Goal: Use online tool/utility: Utilize a website feature to perform a specific function

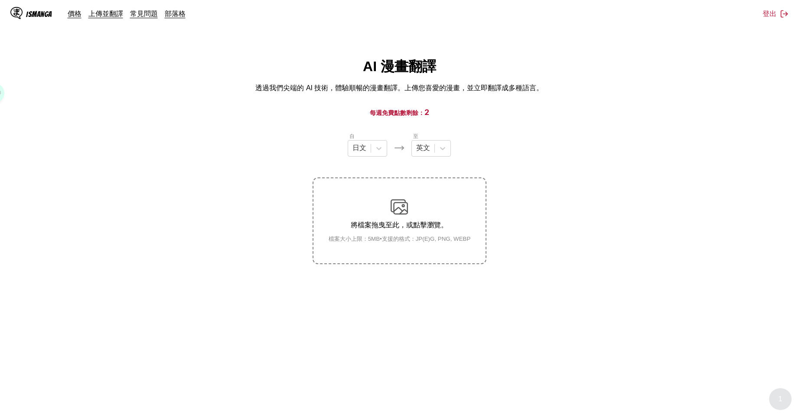
click at [420, 31] on div "x1.00" at bounding box center [399, 208] width 799 height 416
click at [420, 90] on div "AI 漫畫翻譯 透過我們尖端的 AI 技術，體驗順暢的漫畫翻譯。上傳您喜愛的漫畫，並立即翻譯成多種語言。" at bounding box center [399, 75] width 785 height 36
drag, startPoint x: 204, startPoint y: 51, endPoint x: 154, endPoint y: 19, distance: 59.2
click at [205, 52] on div "x1.00" at bounding box center [399, 208] width 799 height 416
click at [435, 154] on div at bounding box center [443, 149] width 16 height 16
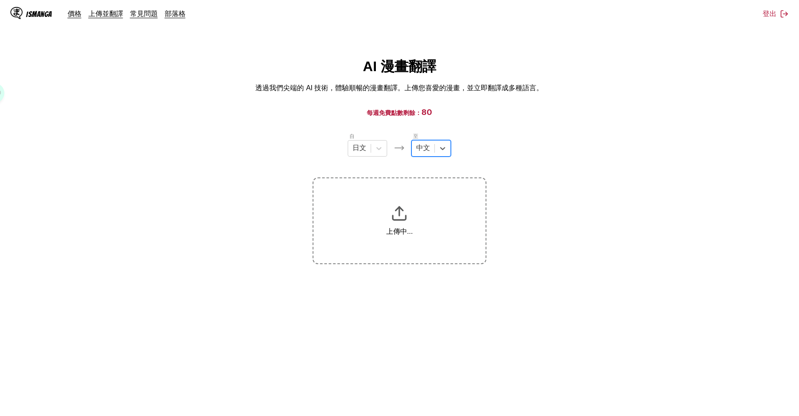
click at [549, 248] on section "自 日文 至 option 中文, selected. 中文 上傳中..." at bounding box center [399, 198] width 785 height 132
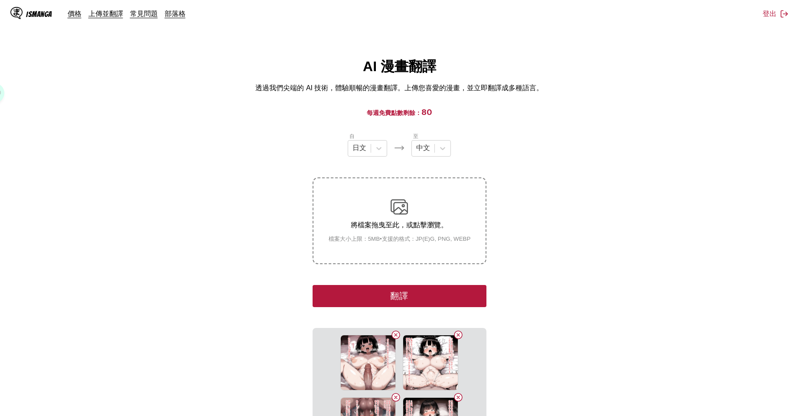
click at [467, 285] on button "翻譯" at bounding box center [399, 296] width 173 height 22
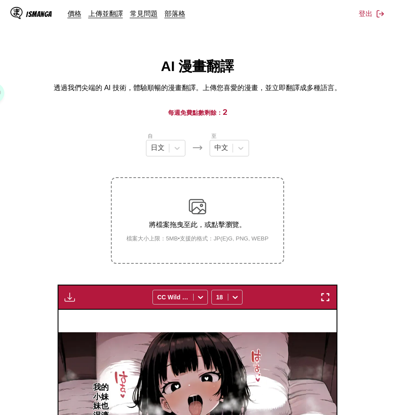
scroll to position [130, 0]
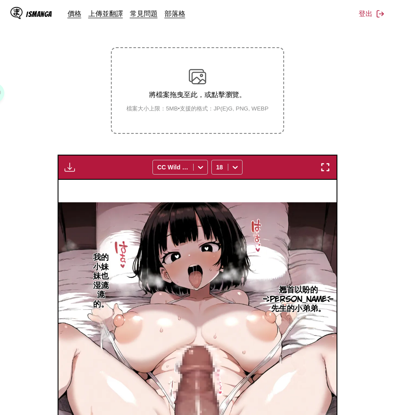
click at [68, 168] on img "button" at bounding box center [70, 167] width 10 height 10
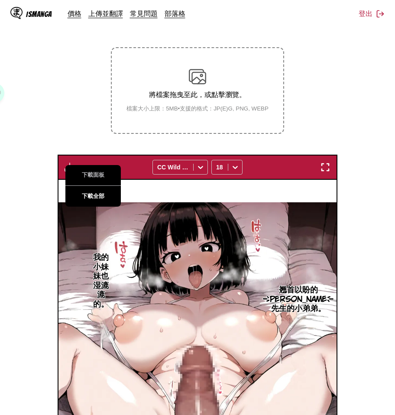
click at [84, 193] on button "下載全部" at bounding box center [93, 196] width 56 height 21
click at [319, 121] on section "自 日文 至 中文 將檔案拖曳至此，或點擊瀏覽。 檔案大小上限：5MB • 支援的格式：JP(E)G, PNG, WEBP 下載面板 下載全部 CC Wild…" at bounding box center [198, 265] width 382 height 527
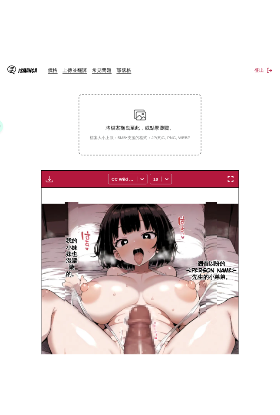
scroll to position [208, 0]
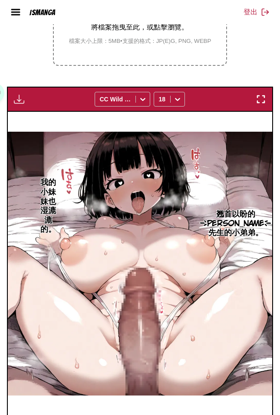
click at [217, 68] on section "自 日文 至 中文 將檔案拖曳至此，或點擊瀏覽。 檔案大小上限：5MB • 支援的格式：JP(E)G, PNG, WEBP 下載面板 下載全部 CC Wild…" at bounding box center [140, 188] width 266 height 508
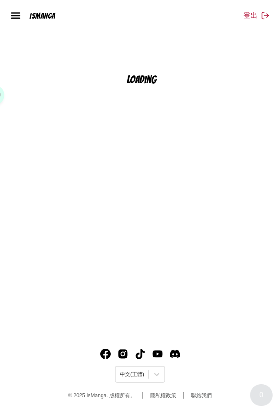
scroll to position [96, 0]
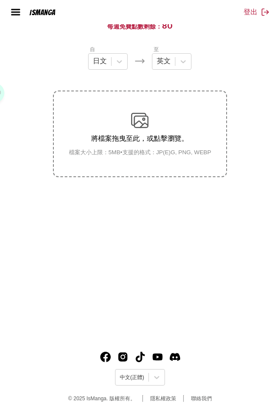
click at [230, 229] on main "AI 漫畫翻譯 透過我們尖端的 AI 技術，體驗順暢的漫畫翻譯。上傳您喜愛的漫畫，並立即翻譯成多種語言。 每週免費點數剩餘： 80 自 日文 至 英文 將檔案…" at bounding box center [140, 148] width 280 height 374
click at [159, 70] on div "英文" at bounding box center [171, 61] width 39 height 16
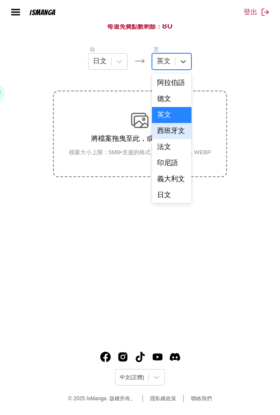
scroll to position [220, 0]
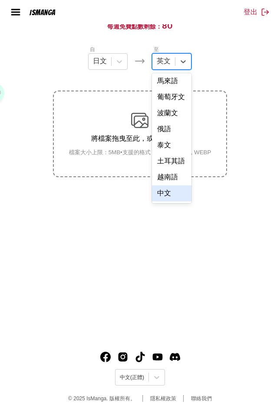
click at [175, 188] on div "中文" at bounding box center [171, 194] width 39 height 16
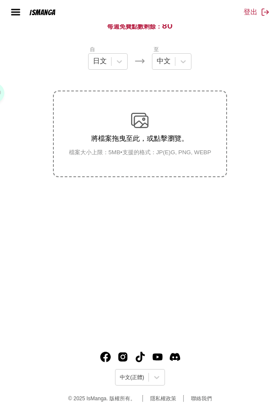
click at [178, 212] on main "AI 漫畫翻譯 透過我們尖端的 AI 技術，體驗順暢的漫畫翻譯。上傳您喜愛的漫畫，並立即翻譯成多種語言。 每週免費點數剩餘： 80 自 日文 至 中文 將檔案…" at bounding box center [140, 148] width 280 height 374
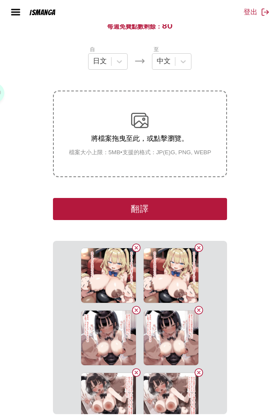
click at [178, 205] on button "翻譯" at bounding box center [139, 209] width 173 height 22
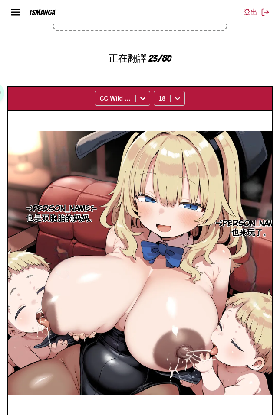
scroll to position [348, 0]
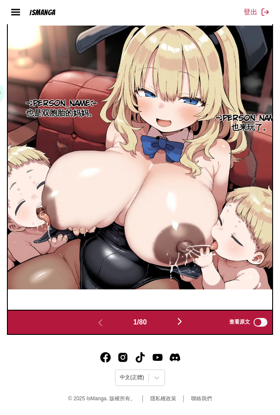
click at [188, 320] on button "button" at bounding box center [180, 322] width 52 height 13
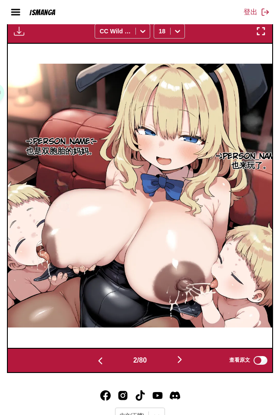
scroll to position [302, 0]
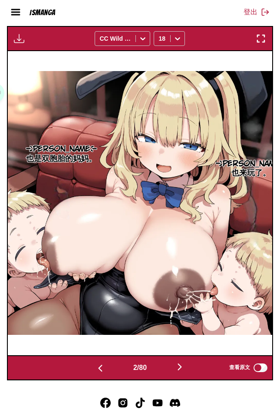
click at [180, 373] on button "button" at bounding box center [180, 368] width 52 height 13
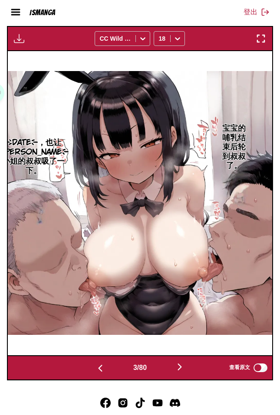
click at [180, 373] on button "button" at bounding box center [180, 368] width 52 height 13
click at [180, 372] on img "button" at bounding box center [179, 367] width 10 height 10
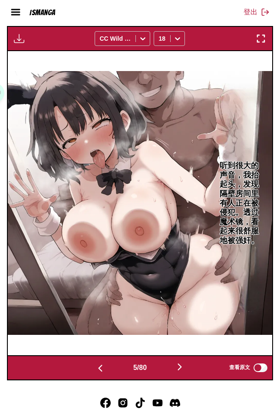
click at [99, 363] on img "button" at bounding box center [100, 368] width 10 height 10
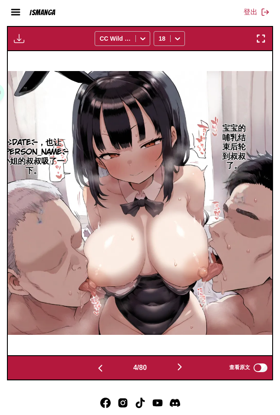
click at [185, 370] on img "button" at bounding box center [179, 367] width 10 height 10
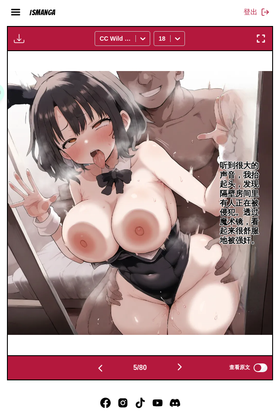
click at [185, 370] on img "button" at bounding box center [179, 367] width 10 height 10
click at [183, 368] on img "button" at bounding box center [179, 367] width 10 height 10
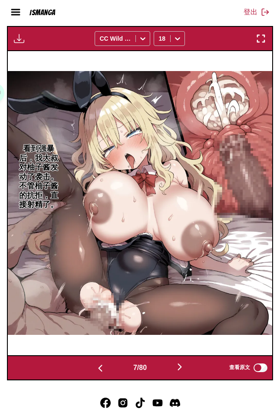
click at [95, 366] on img "button" at bounding box center [100, 368] width 10 height 10
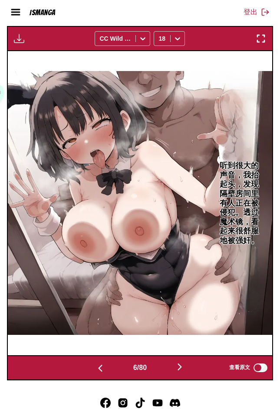
click at [95, 366] on img "button" at bounding box center [100, 368] width 10 height 10
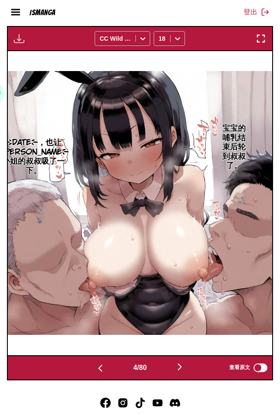
click at [95, 366] on img "button" at bounding box center [100, 368] width 10 height 10
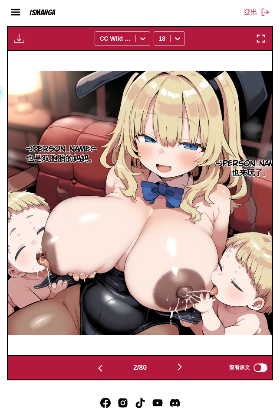
click at [100, 366] on img "button" at bounding box center [100, 368] width 10 height 10
click at [185, 367] on img "button" at bounding box center [179, 367] width 10 height 10
click at [183, 367] on img "button" at bounding box center [179, 367] width 10 height 10
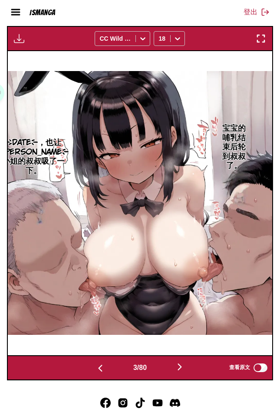
click at [183, 367] on img "button" at bounding box center [179, 367] width 10 height 10
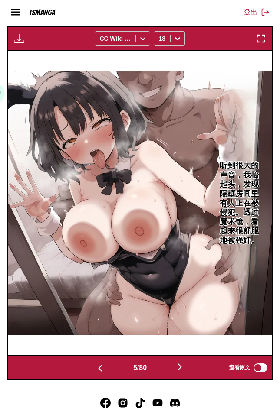
click at [185, 369] on img "button" at bounding box center [179, 367] width 10 height 10
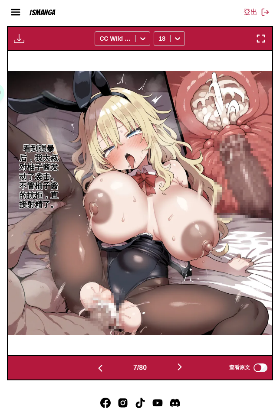
click at [185, 369] on img "button" at bounding box center [179, 367] width 10 height 10
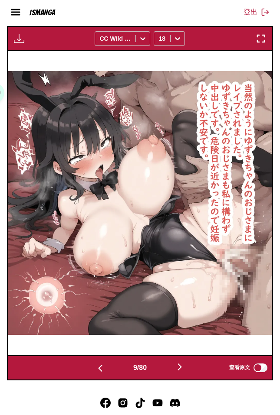
click at [185, 369] on img "button" at bounding box center [179, 367] width 10 height 10
click at [185, 369] on img "button" at bounding box center [181, 367] width 10 height 10
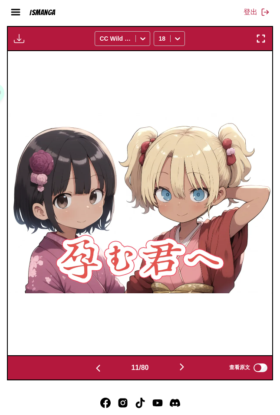
click at [98, 370] on img "button" at bounding box center [98, 368] width 10 height 10
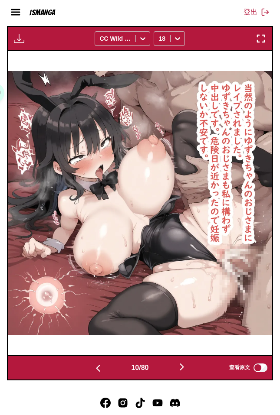
click at [191, 373] on button "button" at bounding box center [182, 368] width 52 height 13
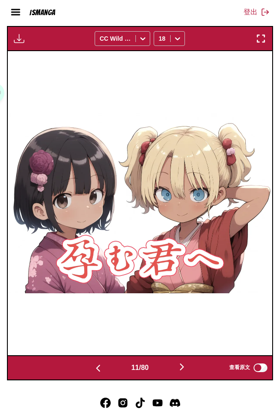
click at [187, 371] on img "button" at bounding box center [181, 367] width 10 height 10
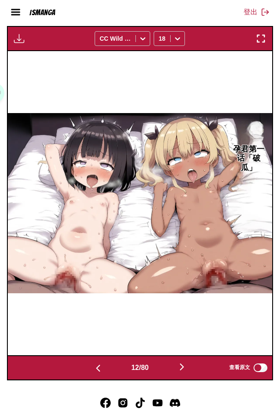
click at [187, 371] on img "button" at bounding box center [181, 367] width 10 height 10
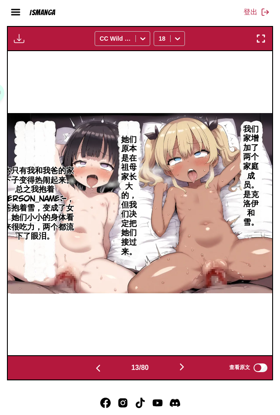
click at [187, 371] on img "button" at bounding box center [181, 367] width 10 height 10
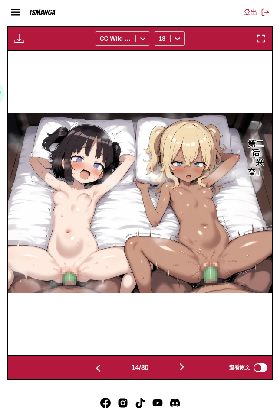
click at [187, 371] on img "button" at bounding box center [181, 367] width 10 height 10
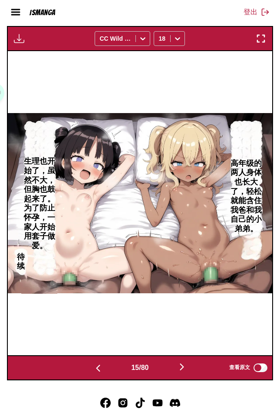
click at [106, 367] on button "button" at bounding box center [98, 368] width 52 height 13
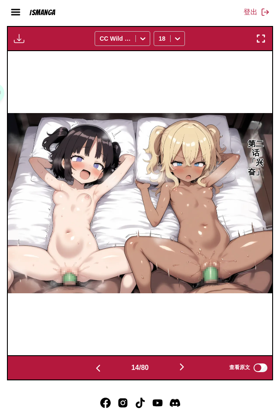
click at [104, 367] on button "button" at bounding box center [98, 368] width 52 height 13
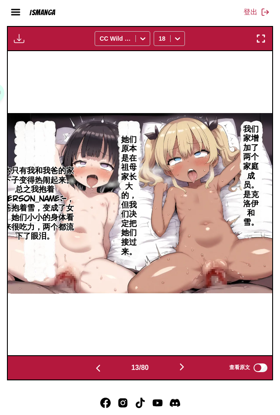
click at [187, 365] on img "button" at bounding box center [181, 367] width 10 height 10
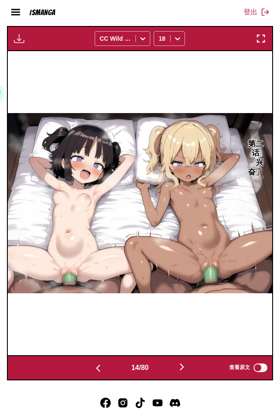
click at [187, 365] on img "button" at bounding box center [181, 367] width 10 height 10
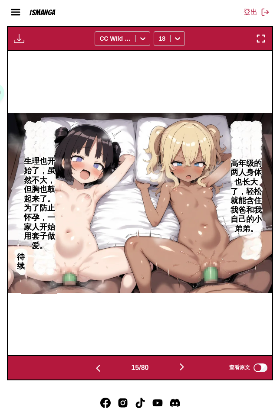
click at [101, 372] on button "button" at bounding box center [98, 368] width 52 height 13
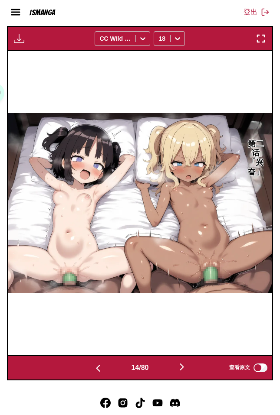
click at [97, 370] on img "button" at bounding box center [98, 368] width 10 height 10
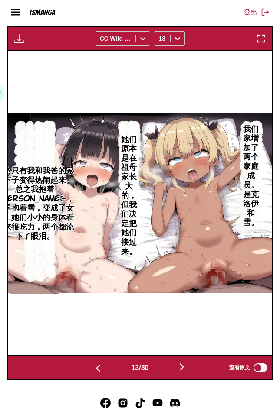
click at [187, 368] on img "button" at bounding box center [181, 367] width 10 height 10
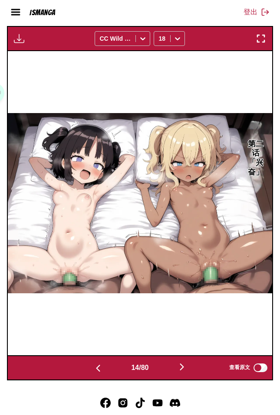
click at [187, 368] on img "button" at bounding box center [181, 367] width 10 height 10
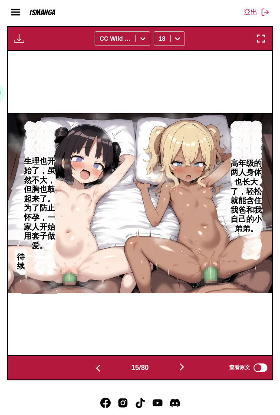
click at [187, 368] on img "button" at bounding box center [181, 367] width 10 height 10
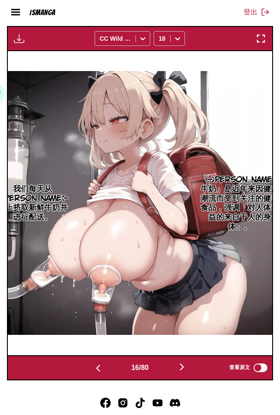
click at [187, 368] on img "button" at bounding box center [181, 367] width 10 height 10
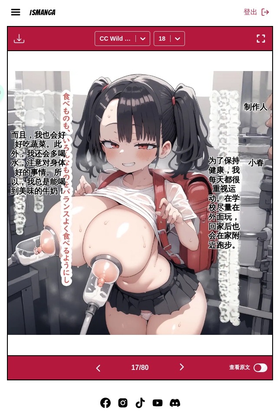
click at [187, 368] on img "button" at bounding box center [181, 367] width 10 height 10
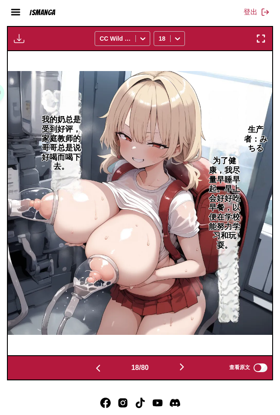
click at [187, 368] on img "button" at bounding box center [181, 367] width 10 height 10
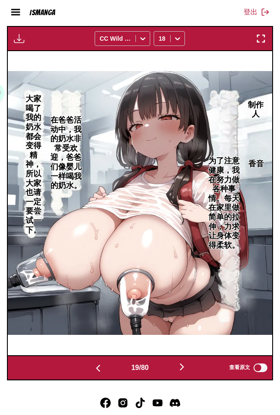
click at [184, 363] on img "button" at bounding box center [181, 367] width 10 height 10
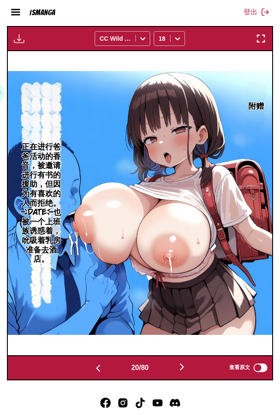
click at [184, 364] on img "button" at bounding box center [181, 367] width 10 height 10
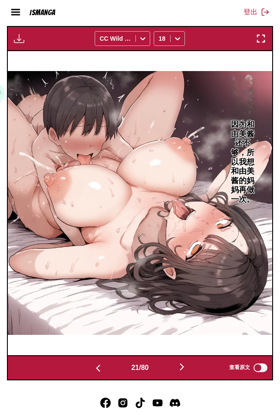
click at [184, 364] on img "button" at bounding box center [181, 367] width 10 height 10
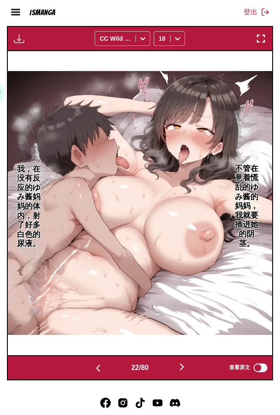
click at [184, 364] on img "button" at bounding box center [181, 367] width 10 height 10
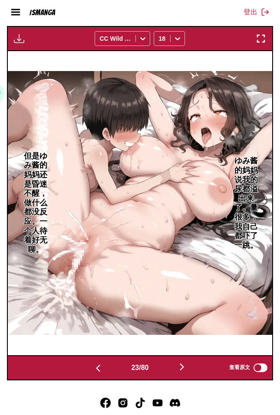
click at [184, 364] on img "button" at bounding box center [181, 367] width 10 height 10
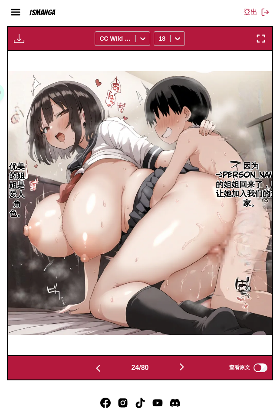
click at [184, 364] on img "button" at bounding box center [181, 367] width 10 height 10
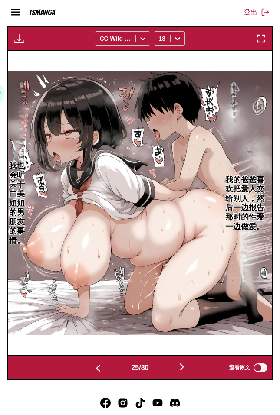
click at [184, 364] on img "button" at bounding box center [181, 367] width 10 height 10
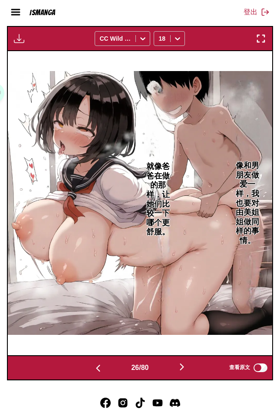
click at [184, 364] on img "button" at bounding box center [181, 367] width 10 height 10
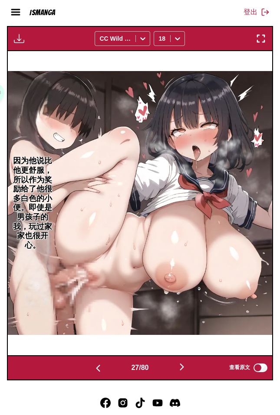
click at [184, 364] on img "button" at bounding box center [181, 367] width 10 height 10
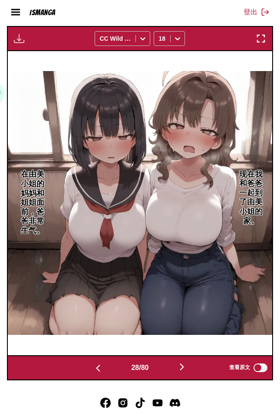
click at [184, 364] on img "button" at bounding box center [181, 367] width 10 height 10
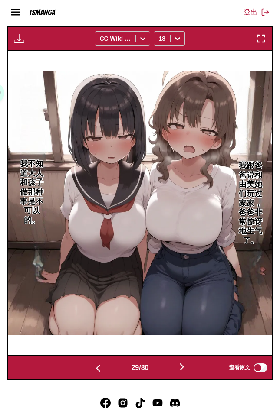
click at [184, 364] on img "button" at bounding box center [181, 367] width 10 height 10
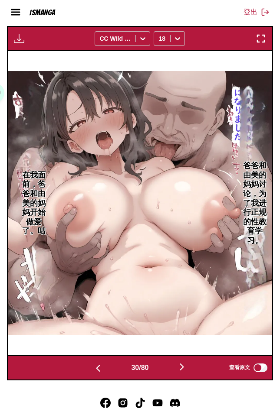
click at [184, 364] on img "button" at bounding box center [181, 367] width 10 height 10
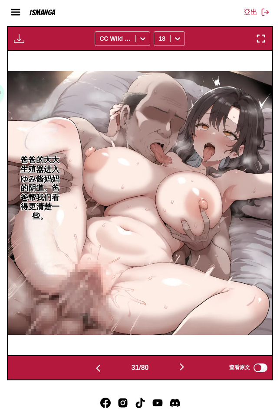
click at [184, 364] on img "button" at bounding box center [181, 367] width 10 height 10
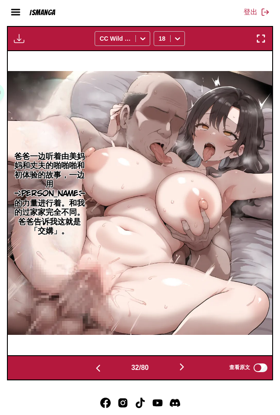
click at [184, 364] on img "button" at bounding box center [181, 367] width 10 height 10
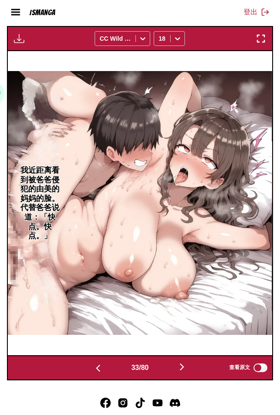
click at [184, 364] on img "button" at bounding box center [181, 367] width 10 height 10
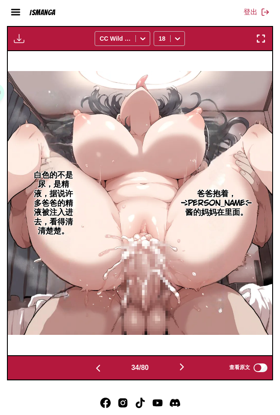
click at [184, 364] on img "button" at bounding box center [181, 367] width 10 height 10
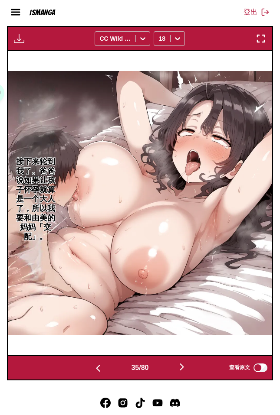
click at [184, 364] on img "button" at bounding box center [181, 367] width 10 height 10
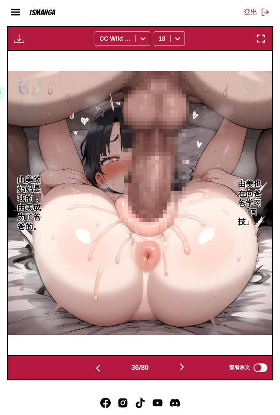
click at [184, 364] on img "button" at bounding box center [181, 367] width 10 height 10
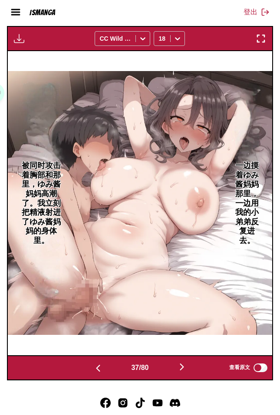
click at [184, 364] on img "button" at bounding box center [181, 367] width 10 height 10
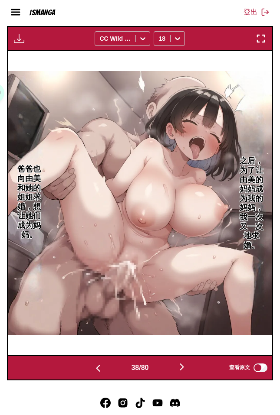
click at [184, 364] on img "button" at bounding box center [181, 367] width 10 height 10
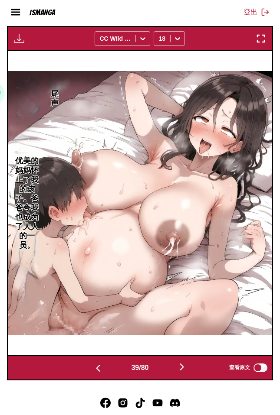
click at [184, 364] on img "button" at bounding box center [181, 367] width 10 height 10
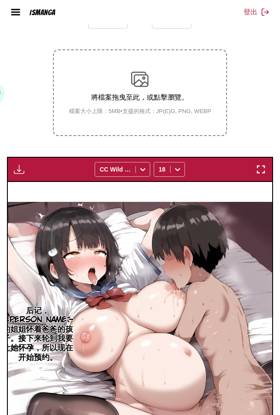
scroll to position [7, 0]
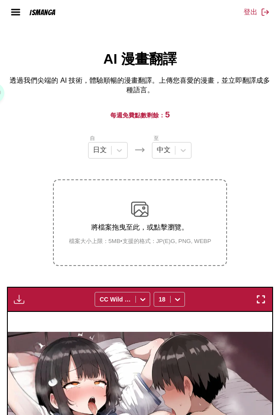
click at [27, 256] on section "自 日文 至 中文 將檔案拖曳至此，或點擊瀏覽。 檔案大小上限：5MB • 支援的格式：JP(E)G, PNG, WEBP 下載面板 下載全部 CC Wild…" at bounding box center [140, 388] width 266 height 508
click at [20, 298] on img "button" at bounding box center [19, 299] width 10 height 10
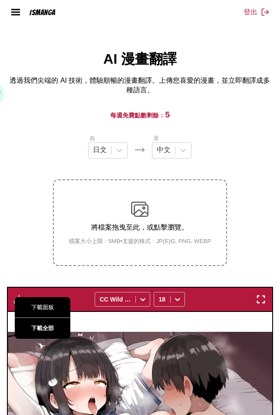
click at [32, 326] on button "下載全部" at bounding box center [43, 328] width 56 height 21
click at [258, 220] on section "自 日文 至 中文 將檔案拖曳至此，或點擊瀏覽。 檔案大小上限：5MB • 支援的格式：JP(E)G, PNG, WEBP 下載面板 下載全部 CC Wild…" at bounding box center [140, 388] width 266 height 508
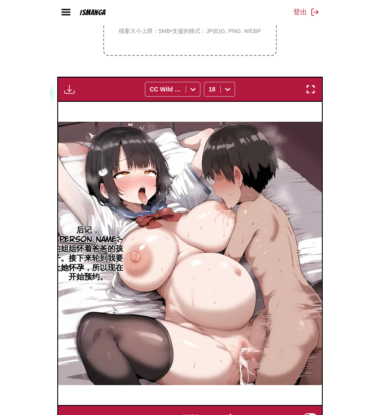
scroll to position [0, 10866]
